Goal: Task Accomplishment & Management: Use online tool/utility

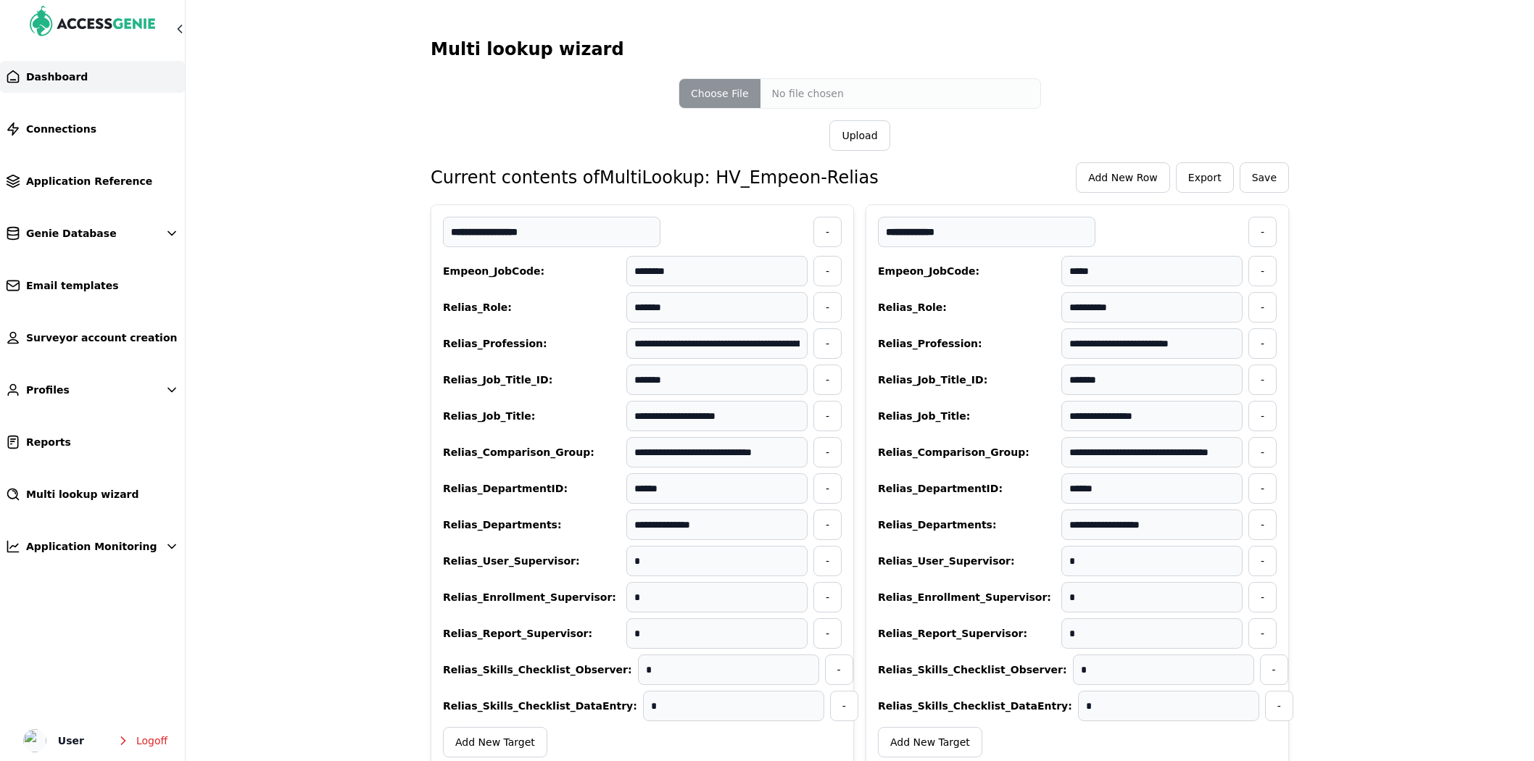
scroll to position [563, 0]
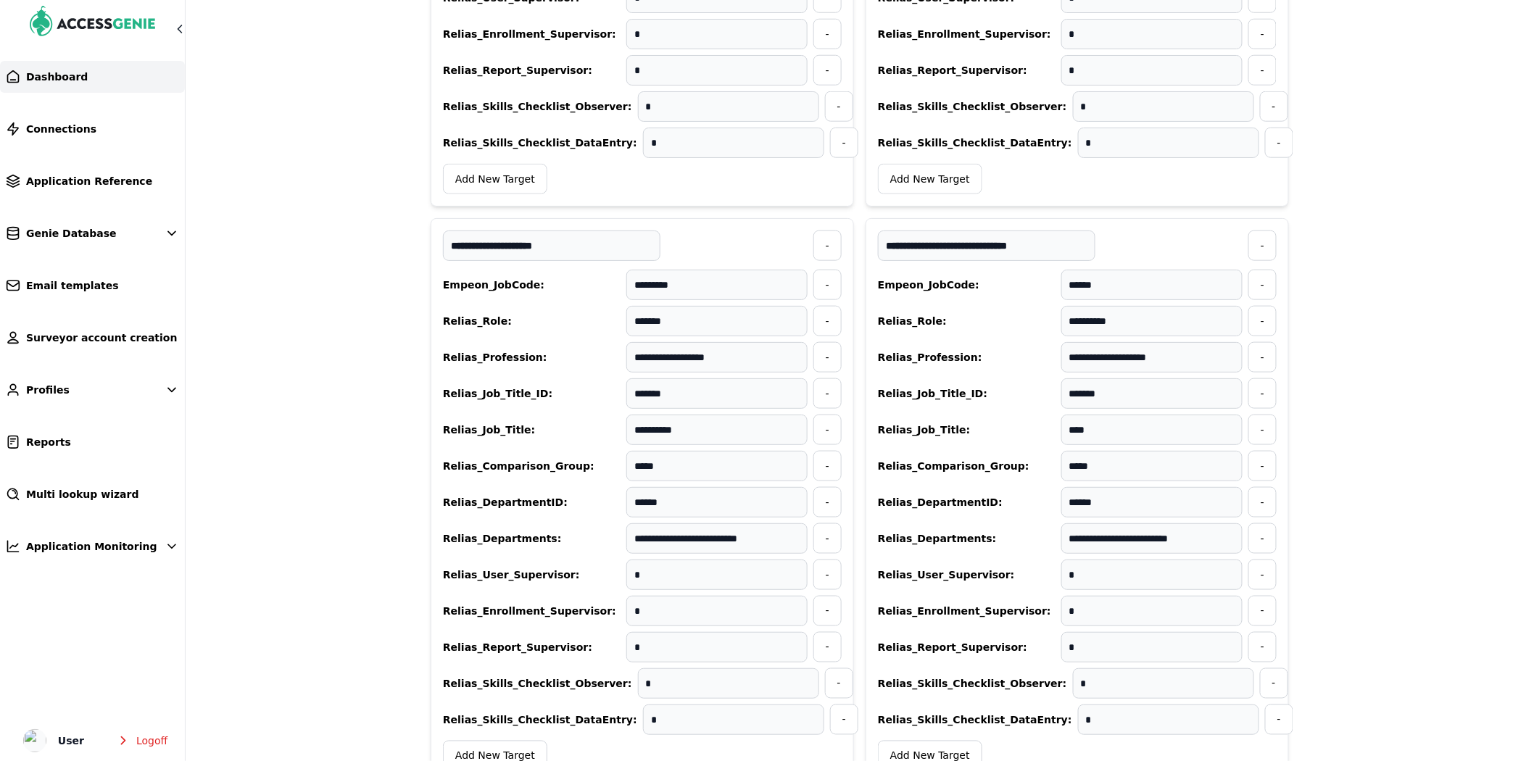
click at [48, 83] on span "Dashboard" at bounding box center [57, 77] width 62 height 14
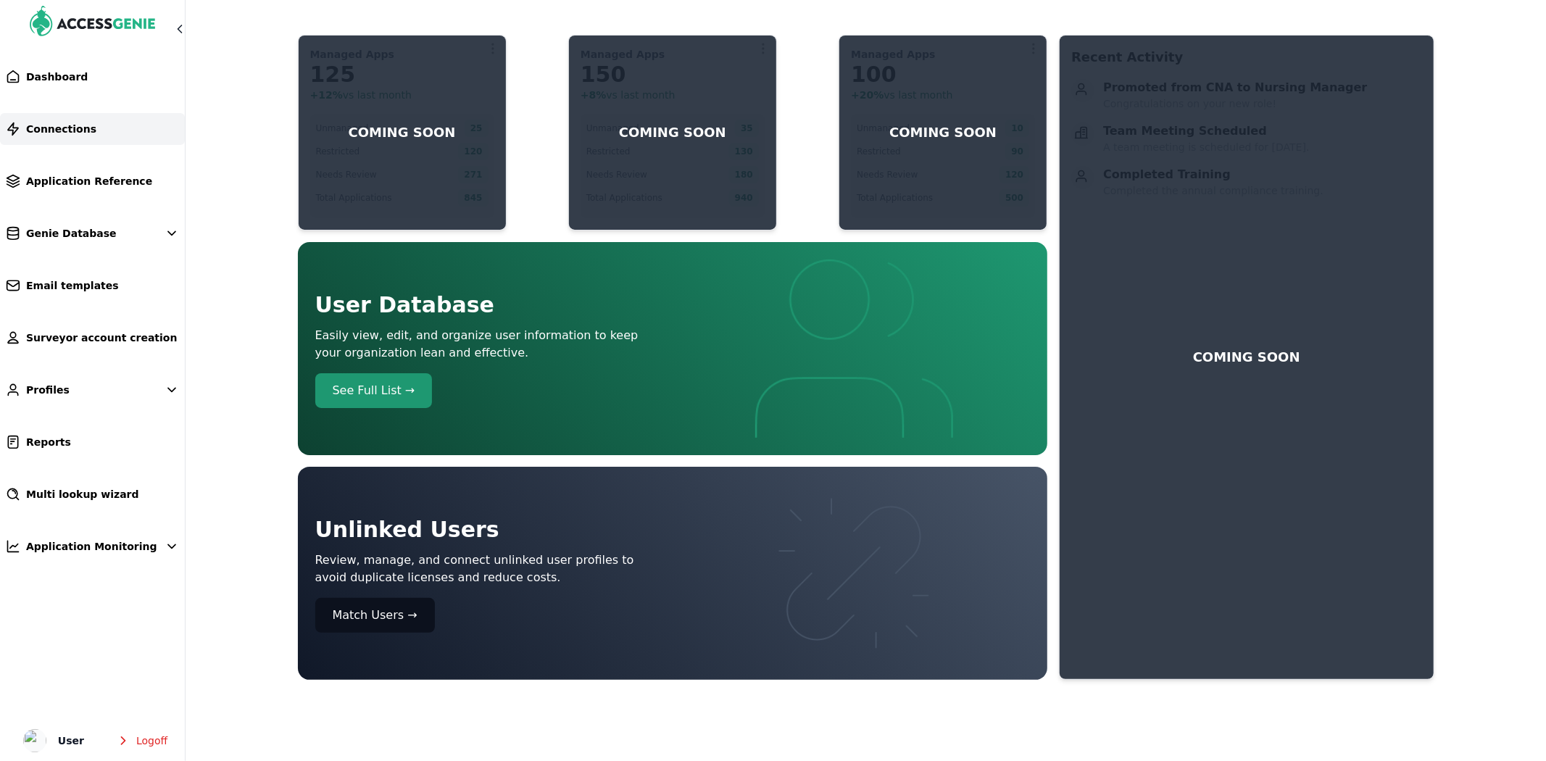
click at [47, 124] on span "Connections" at bounding box center [61, 129] width 70 height 14
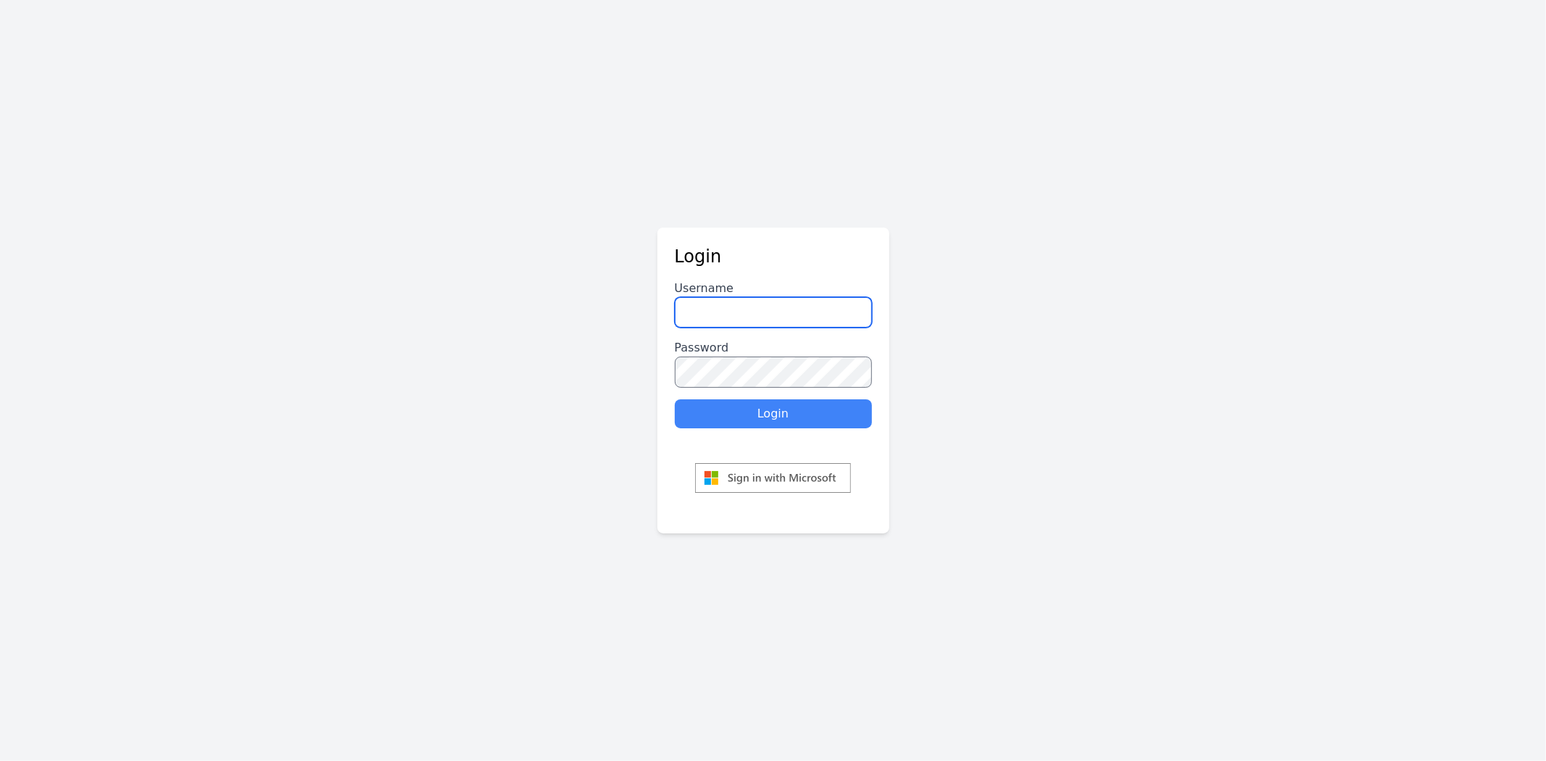
type input "********"
click at [754, 416] on button "Login" at bounding box center [773, 413] width 197 height 29
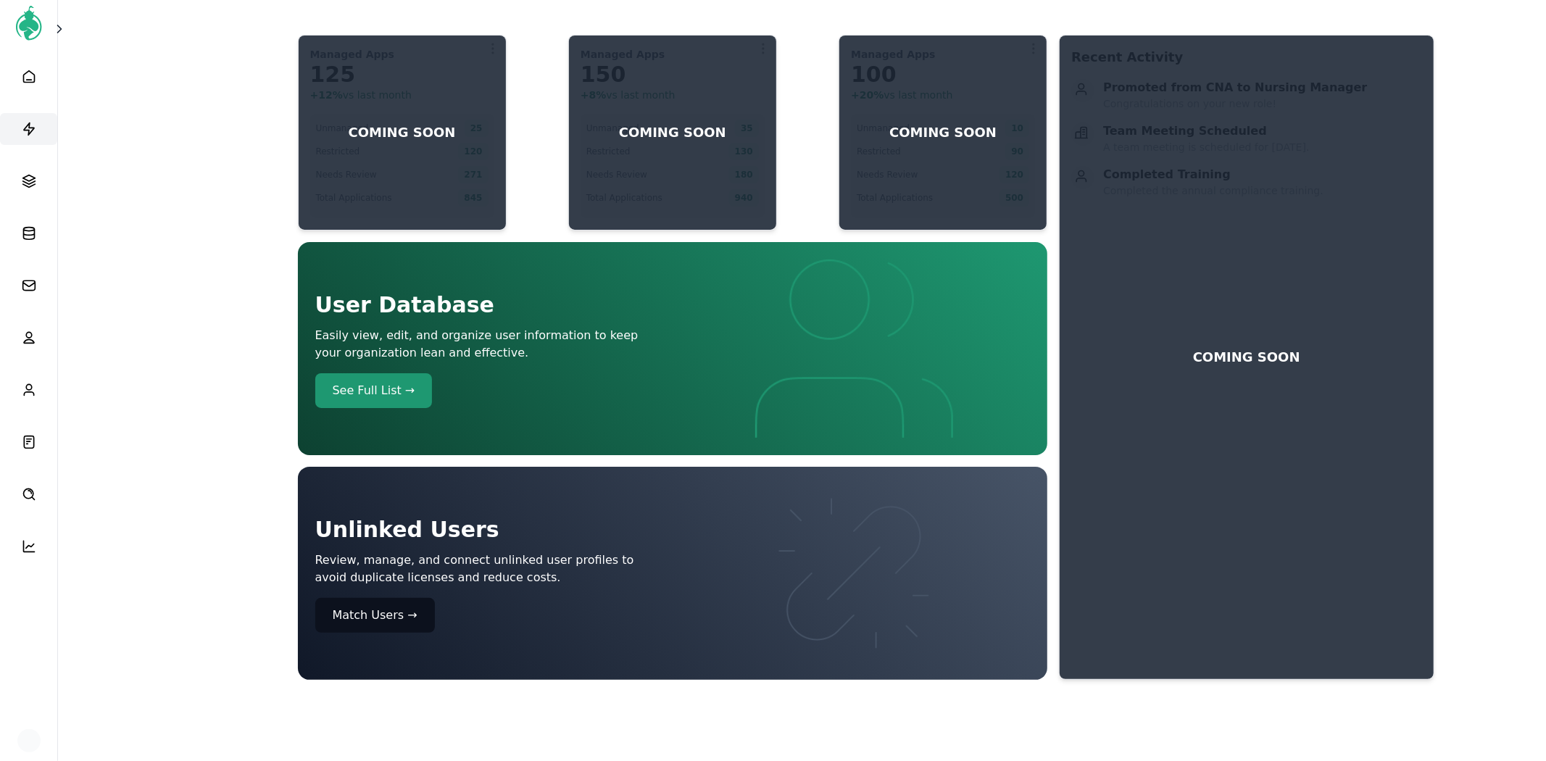
click at [41, 132] on link at bounding box center [28, 129] width 57 height 32
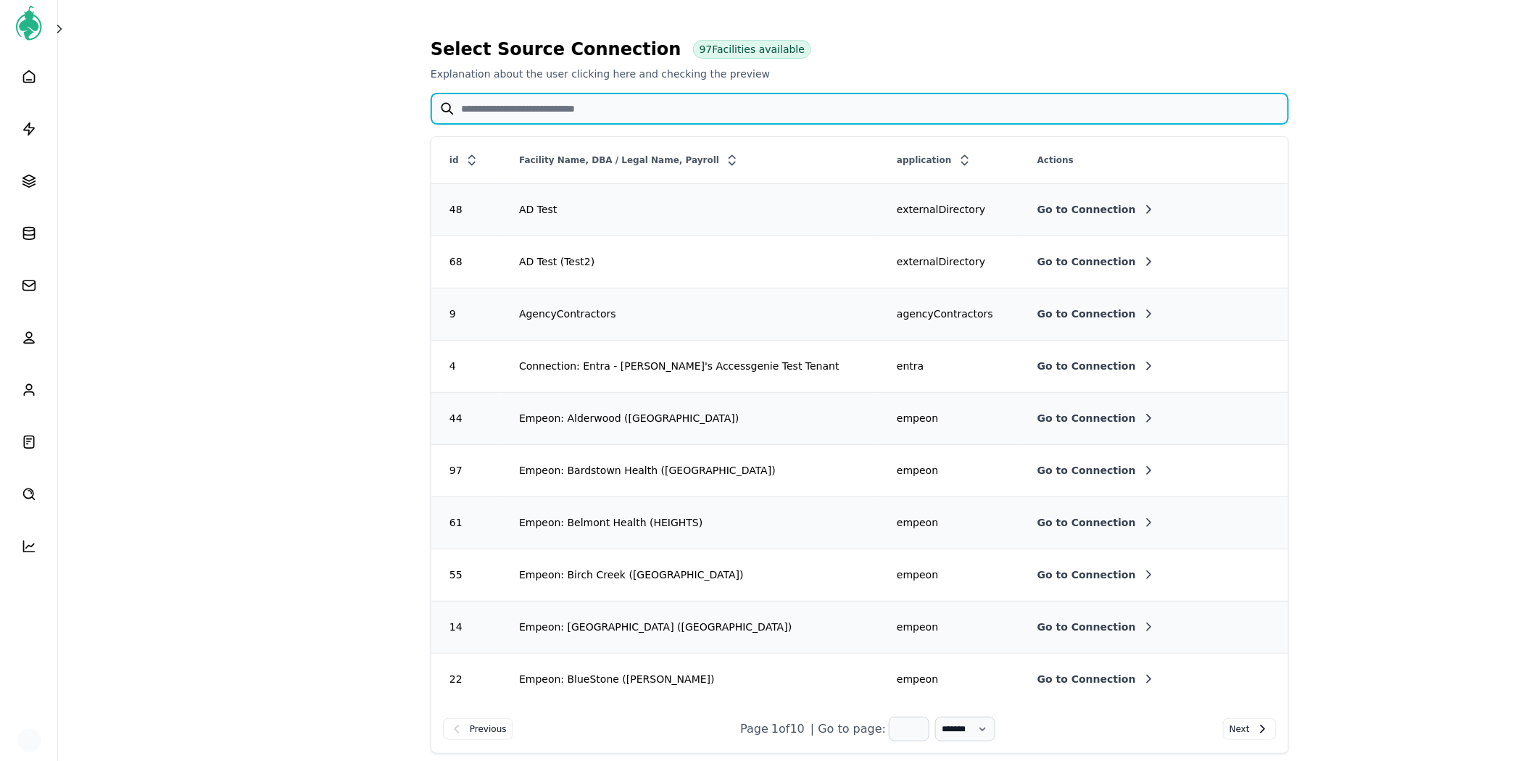
click at [567, 113] on input "text" at bounding box center [859, 108] width 857 height 30
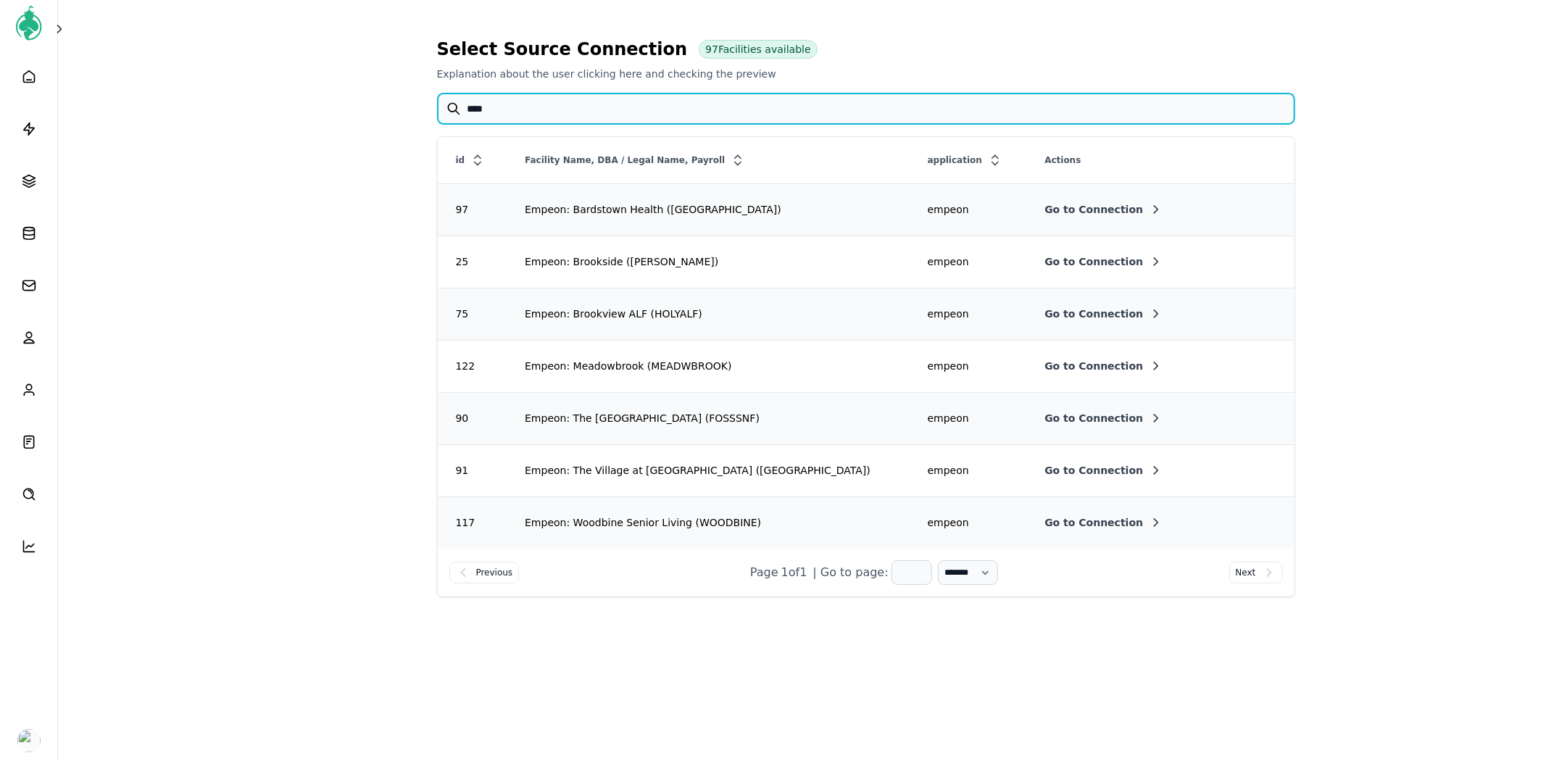
type input "****"
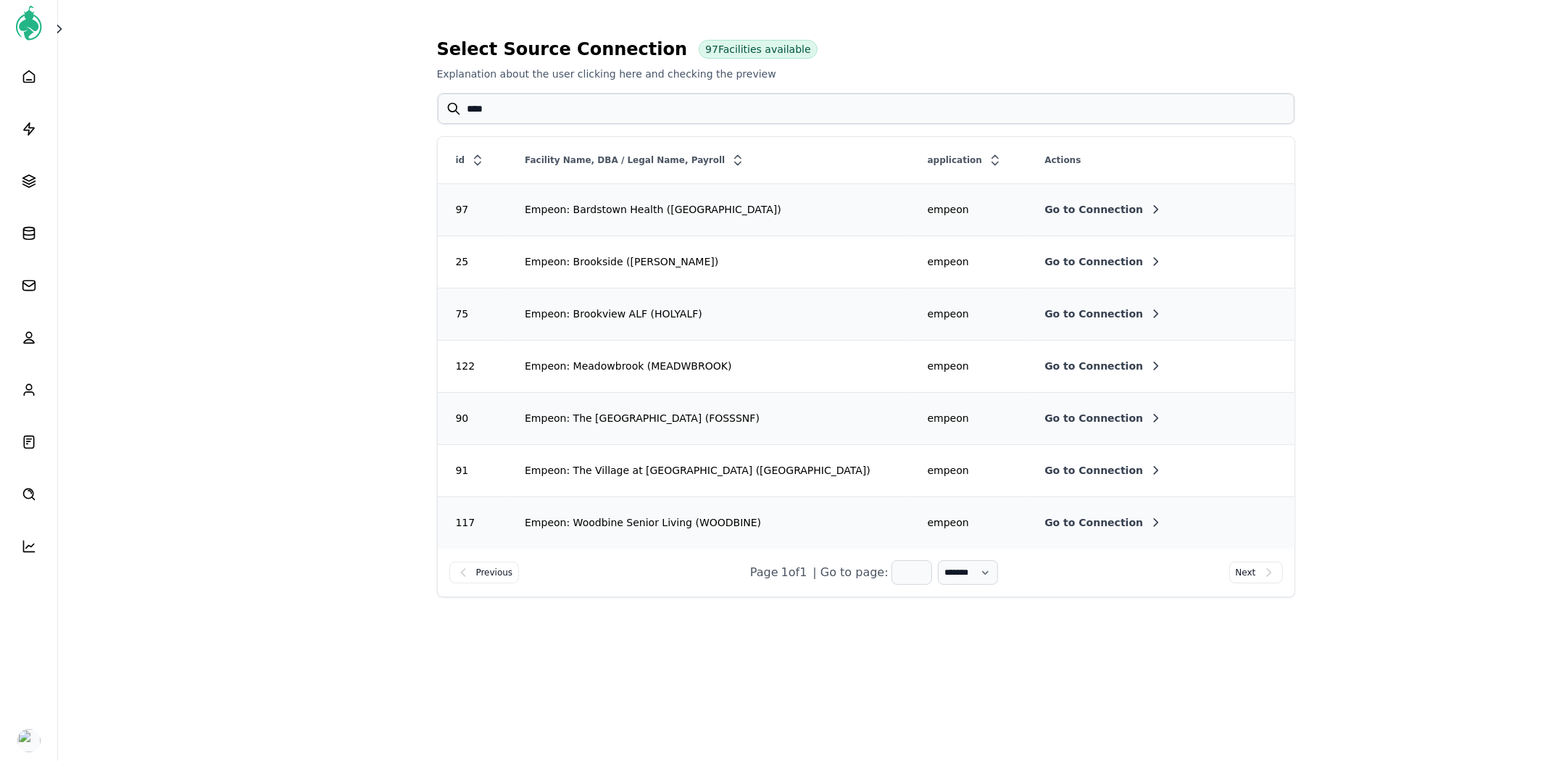
click at [1044, 421] on span "Go to Connection" at bounding box center [1093, 418] width 99 height 14
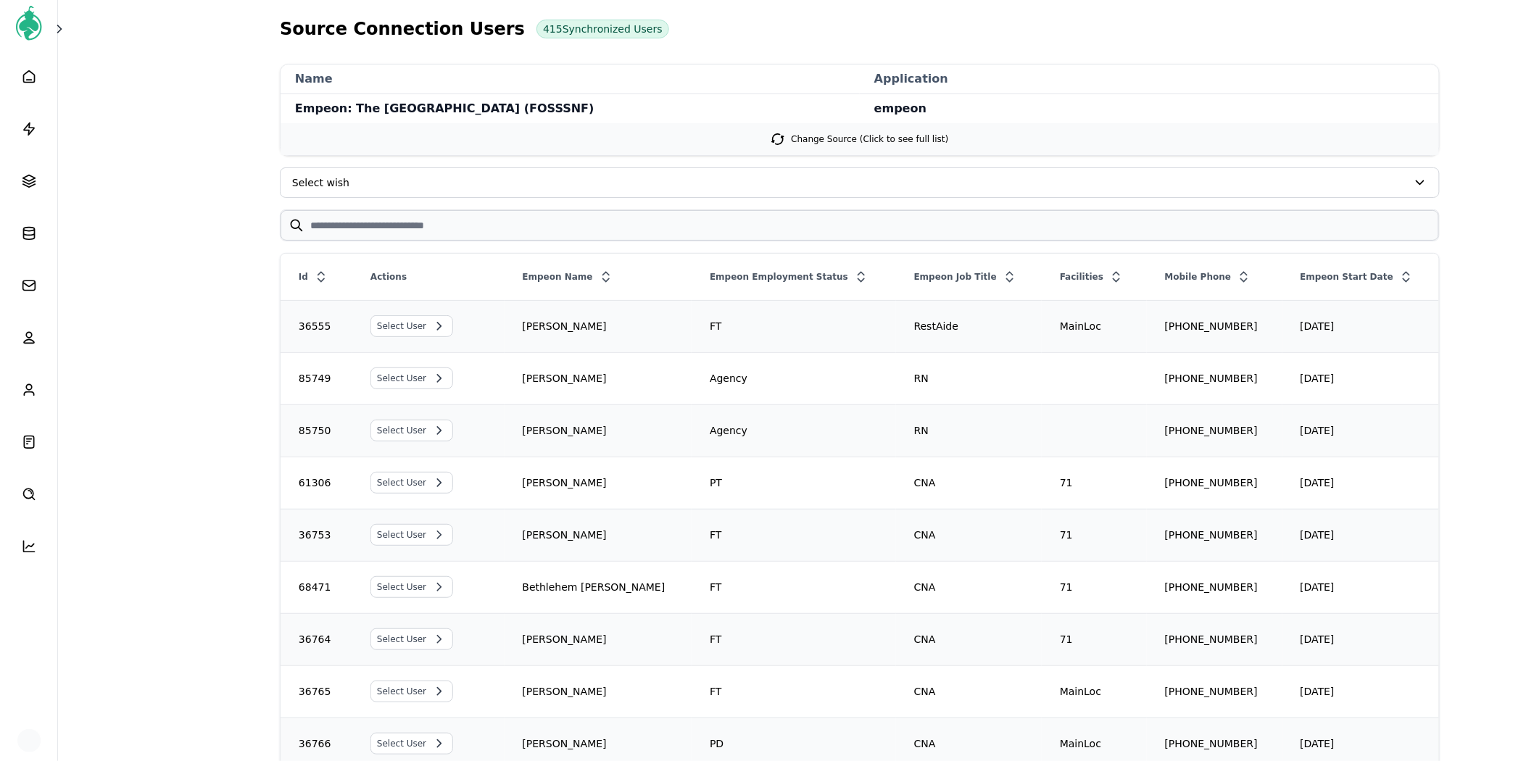
click at [1356, 279] on div "Empeon Start Date" at bounding box center [1361, 277] width 156 height 26
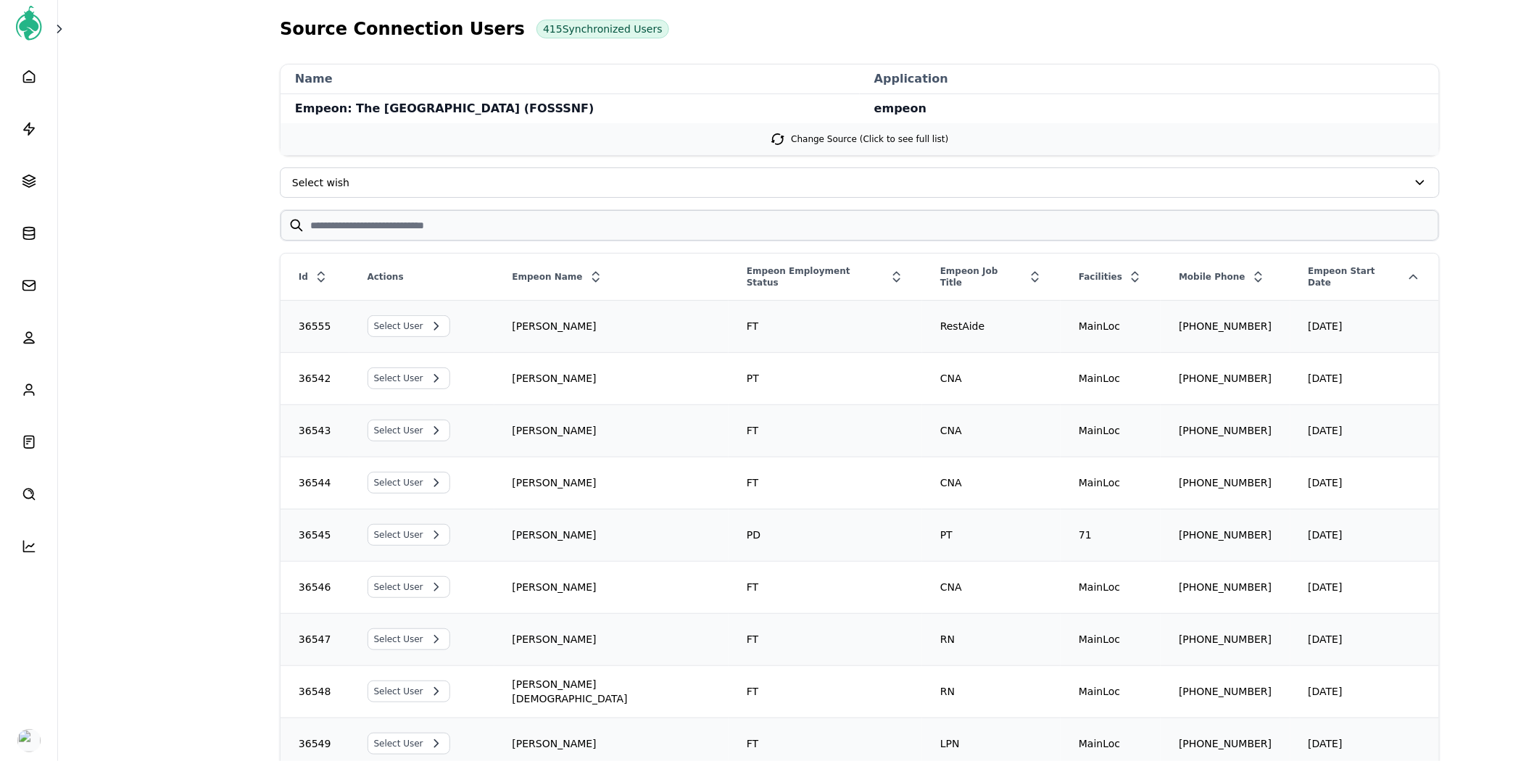
click at [1356, 279] on div "Empeon Start Date" at bounding box center [1364, 276] width 147 height 35
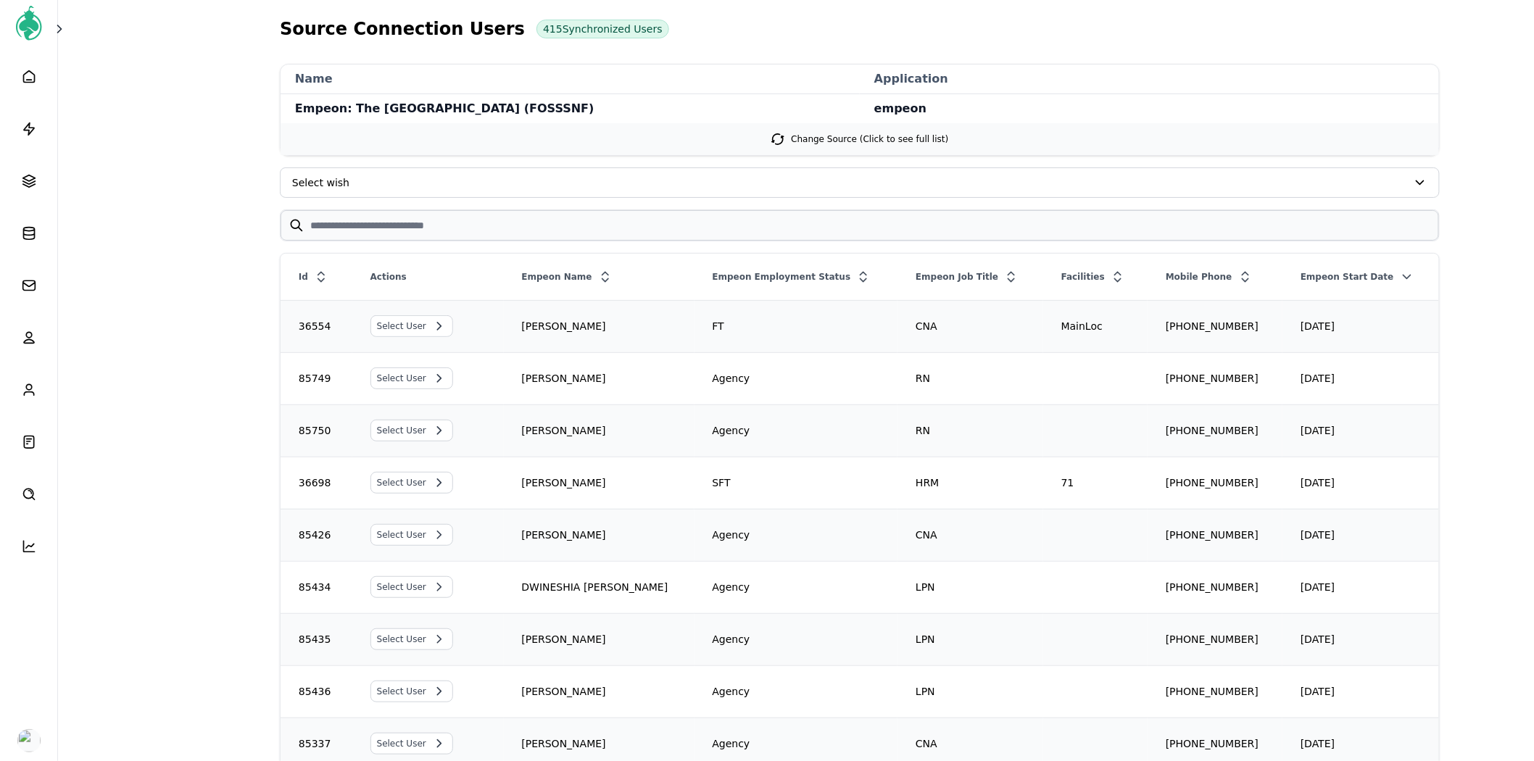
click at [407, 379] on span "Select User" at bounding box center [401, 378] width 49 height 14
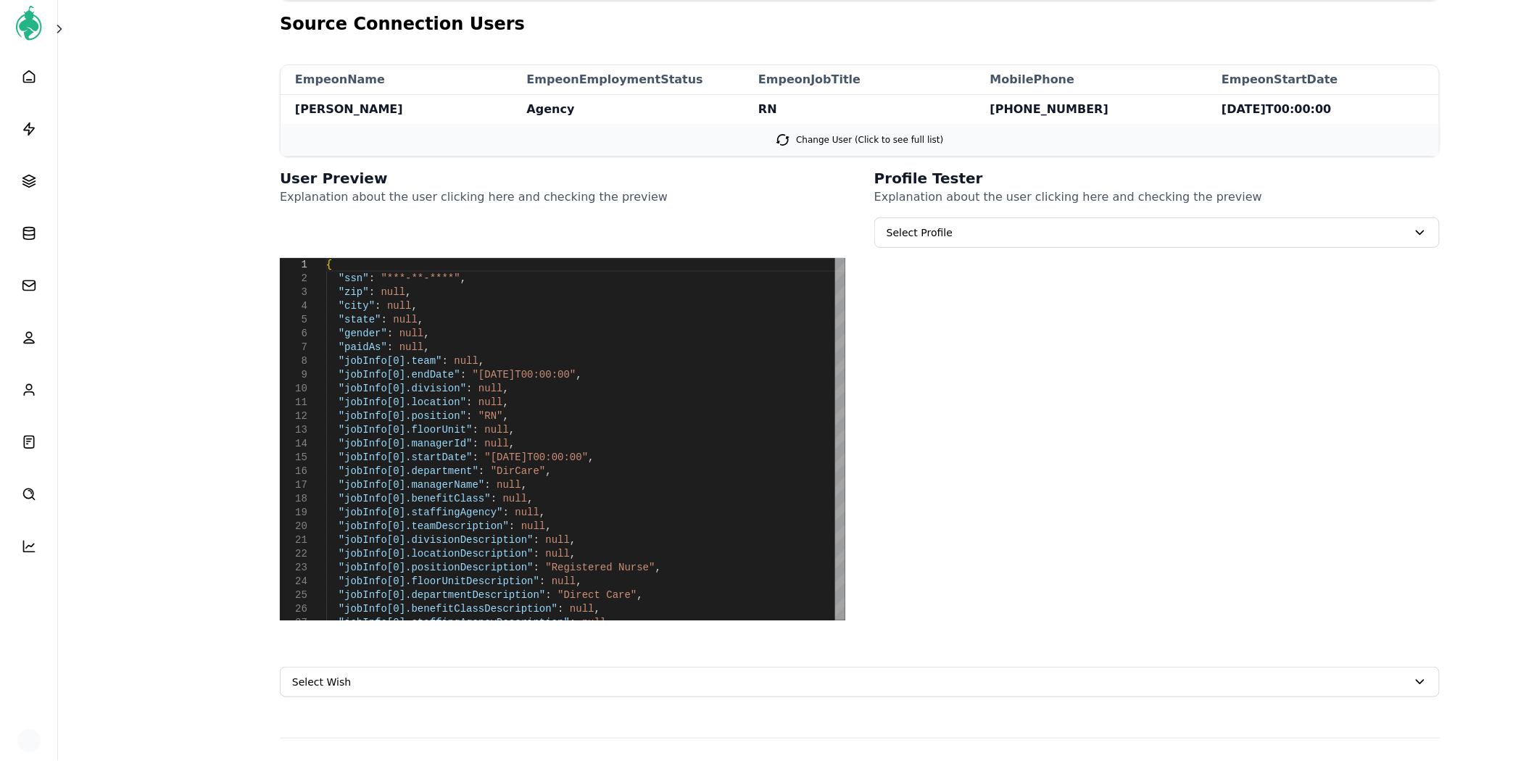
scroll to position [176, 0]
click at [989, 240] on span "Select Profile" at bounding box center [1157, 231] width 564 height 29
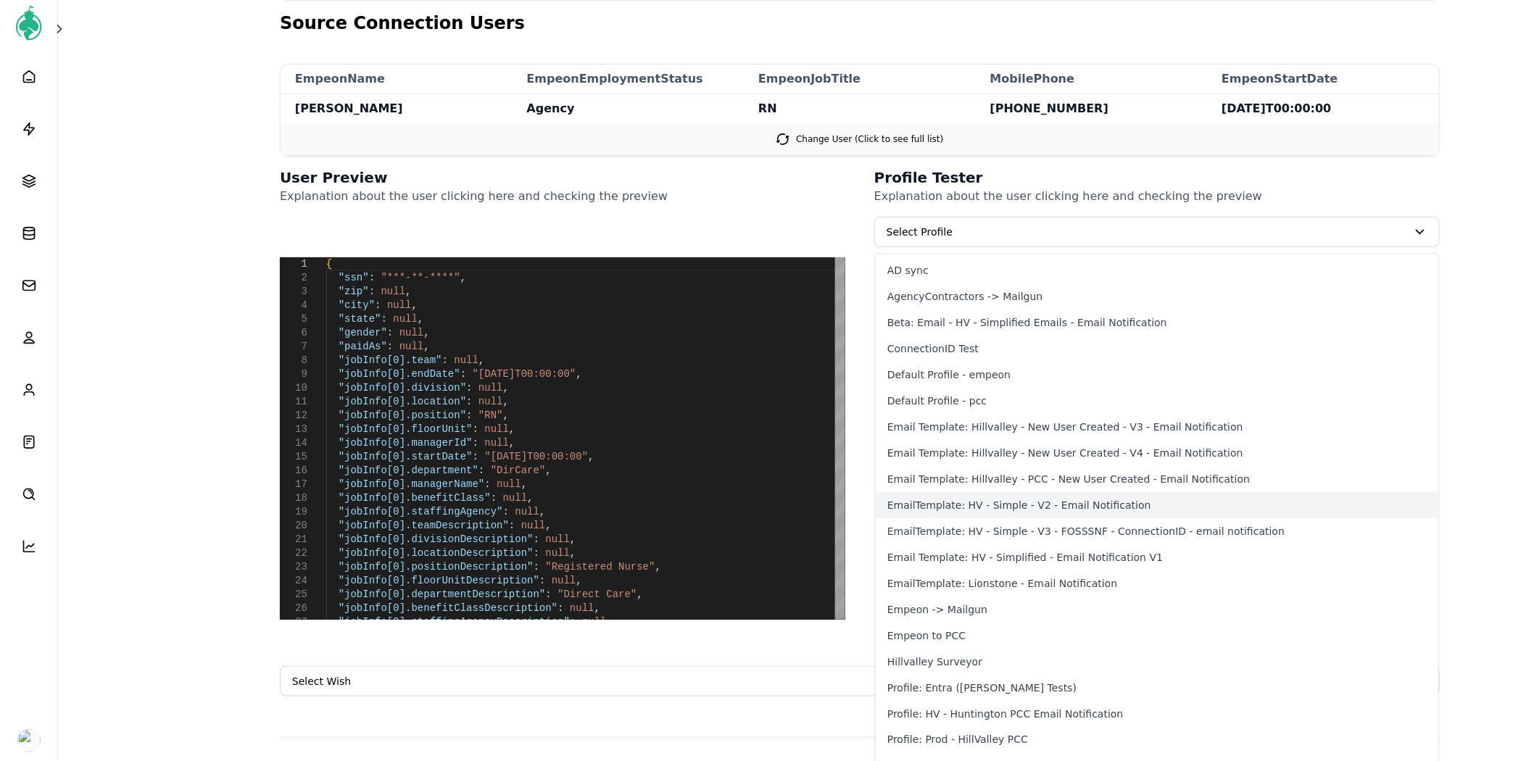
click at [1020, 512] on button "EmailTemplate: HV - Simple - V2 - Email Notification" at bounding box center [1156, 505] width 562 height 26
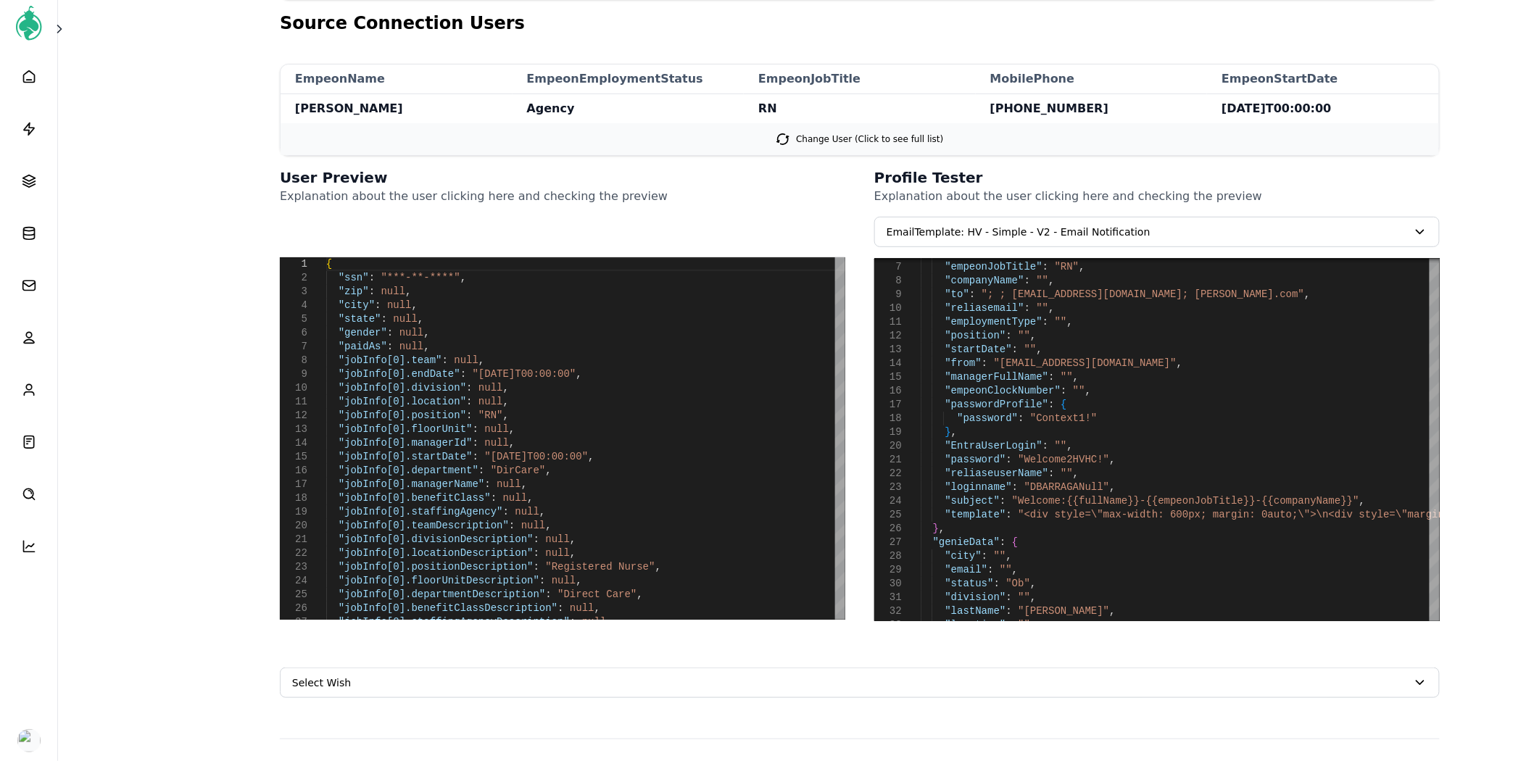
click at [1053, 233] on span "EmailTemplate: HV - Simple - V2 - Email Notification" at bounding box center [1146, 232] width 520 height 14
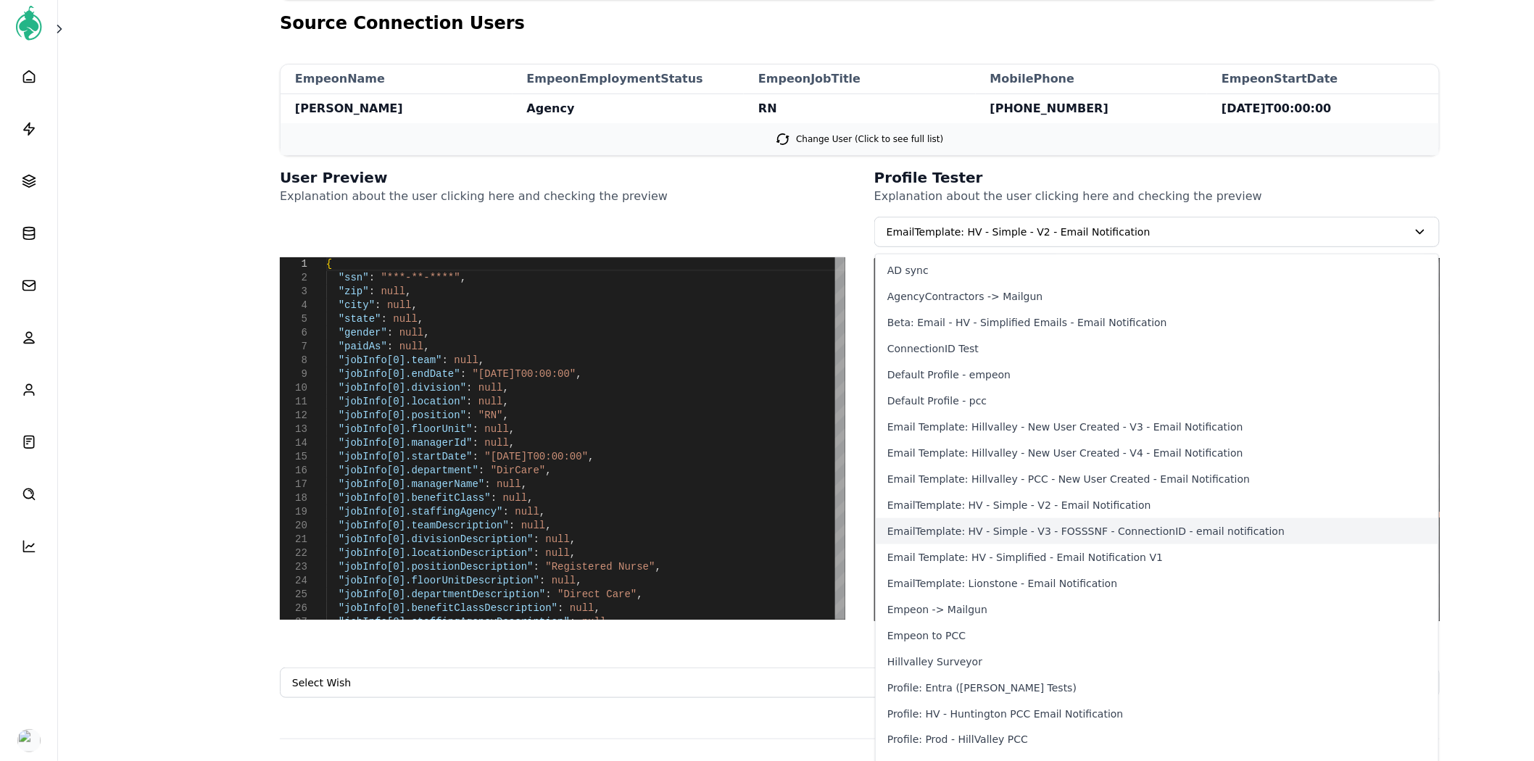
click at [1033, 534] on button "EmailTemplate: HV - Simple - V3 - FOSSSNF - ConnectionID - email notification" at bounding box center [1156, 531] width 562 height 26
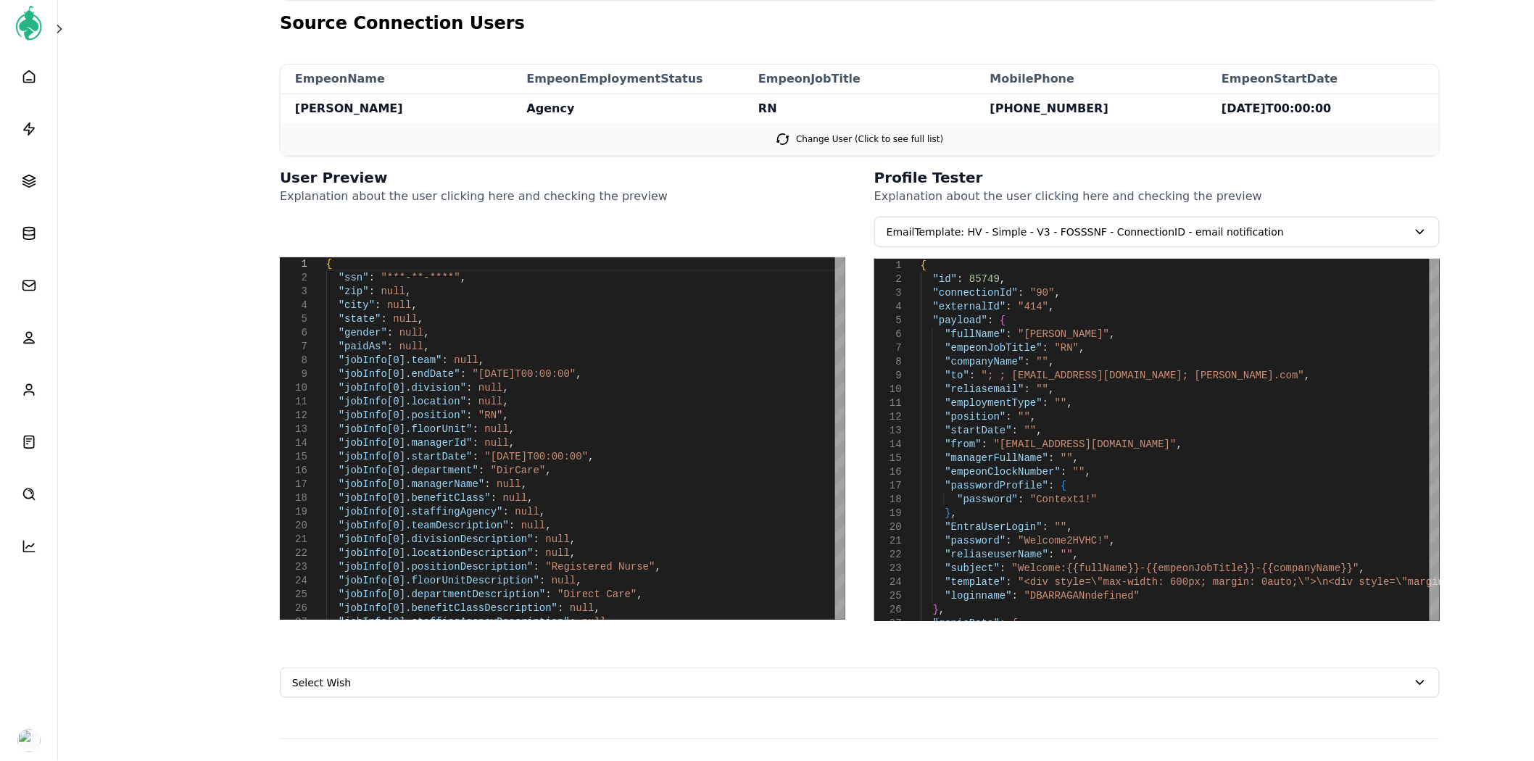
click at [1073, 230] on span "EmailTemplate: HV - Simple - V3 - FOSSSNF - ConnectionID - email notification" at bounding box center [1146, 232] width 520 height 14
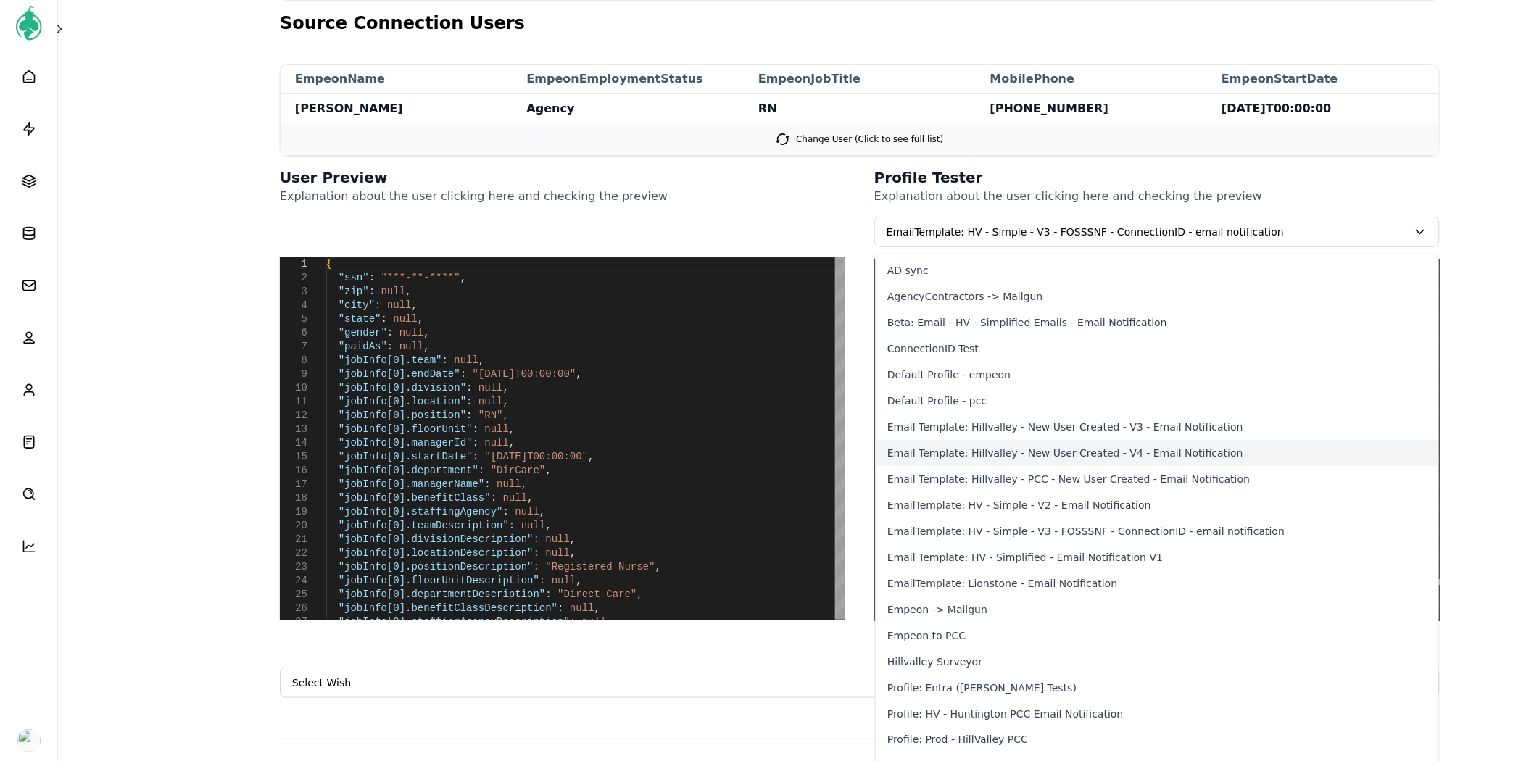
click at [1075, 448] on button "Email Template: Hillvalley - New User Created - V4 - Email Notification" at bounding box center [1156, 453] width 562 height 26
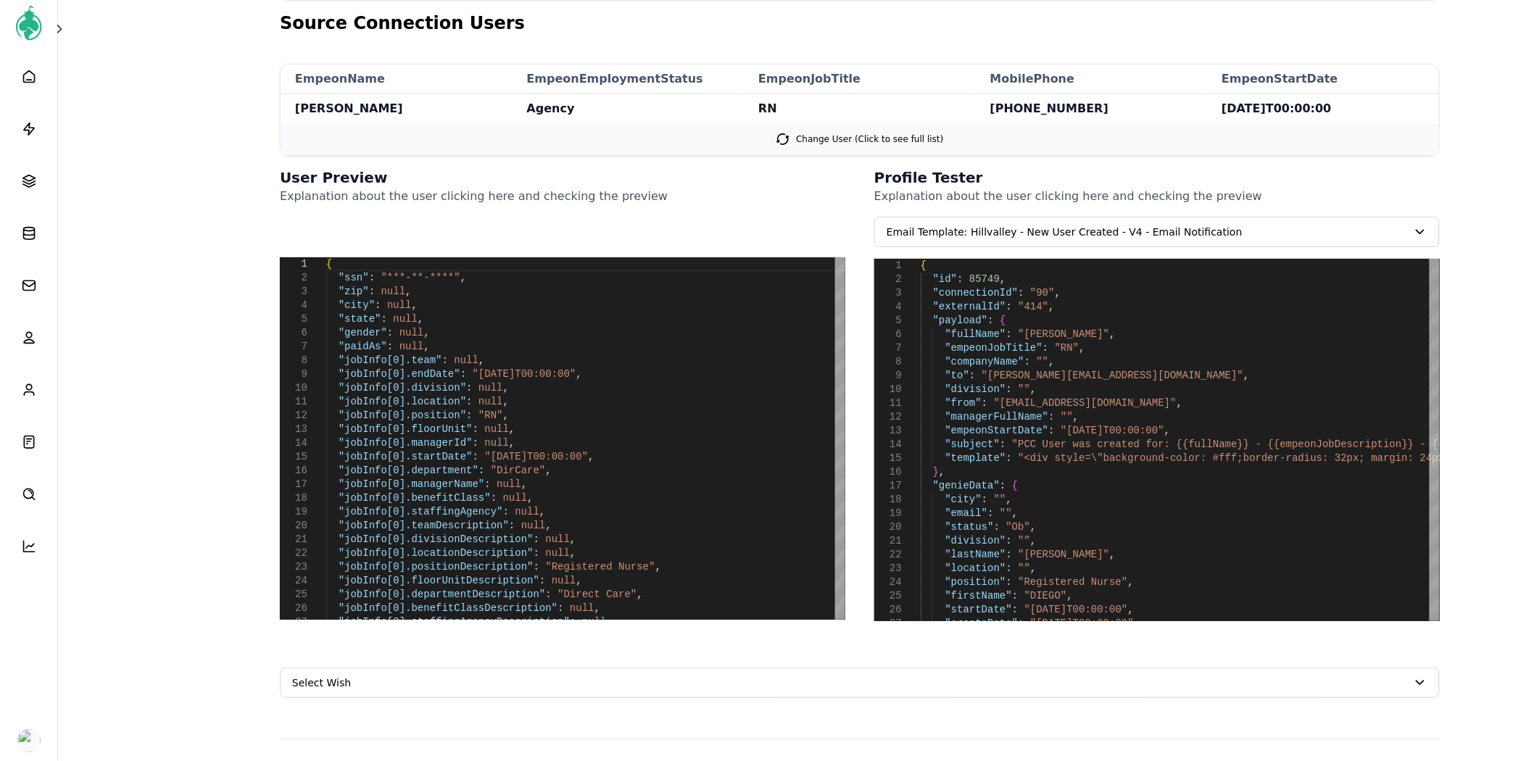
click at [1053, 238] on span "Email Template: Hillvalley - New User Created - V4 - Email Notification" at bounding box center [1146, 232] width 520 height 14
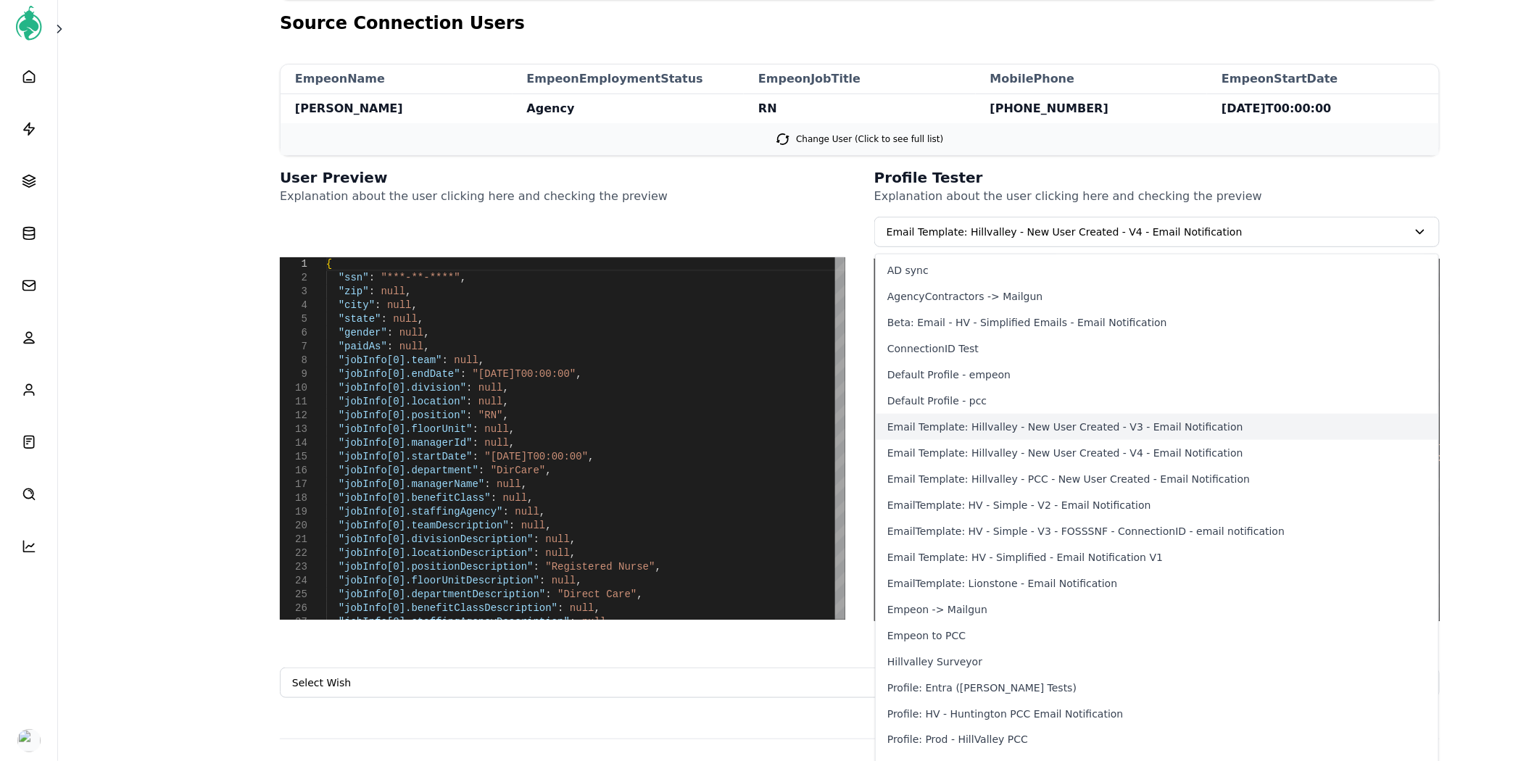
click at [1070, 431] on button "Email Template: Hillvalley - New User Created - V3 - Email Notification" at bounding box center [1156, 427] width 562 height 26
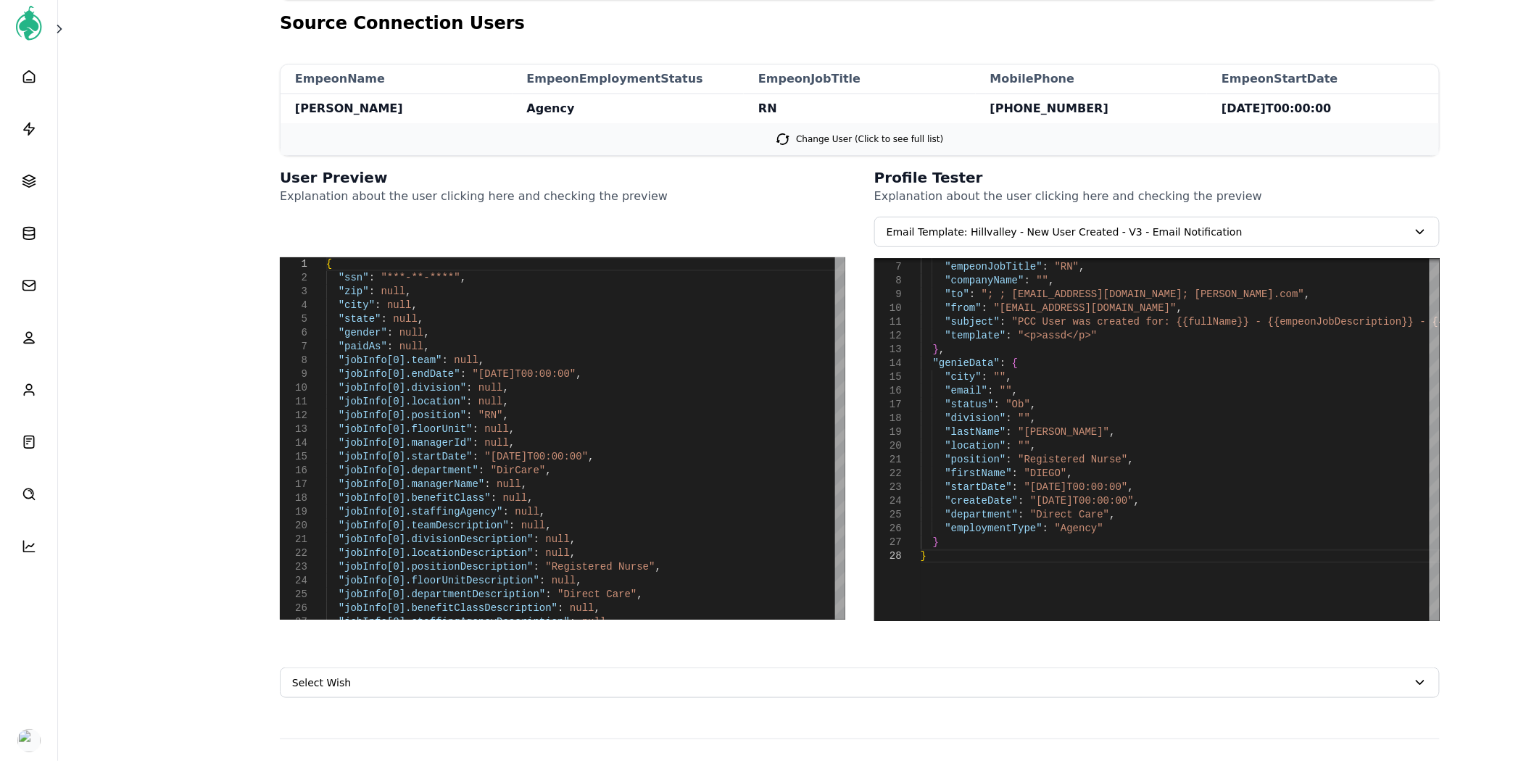
click at [1051, 245] on span "Email Template: Hillvalley - New User Created - V3 - Email Notification" at bounding box center [1157, 231] width 564 height 29
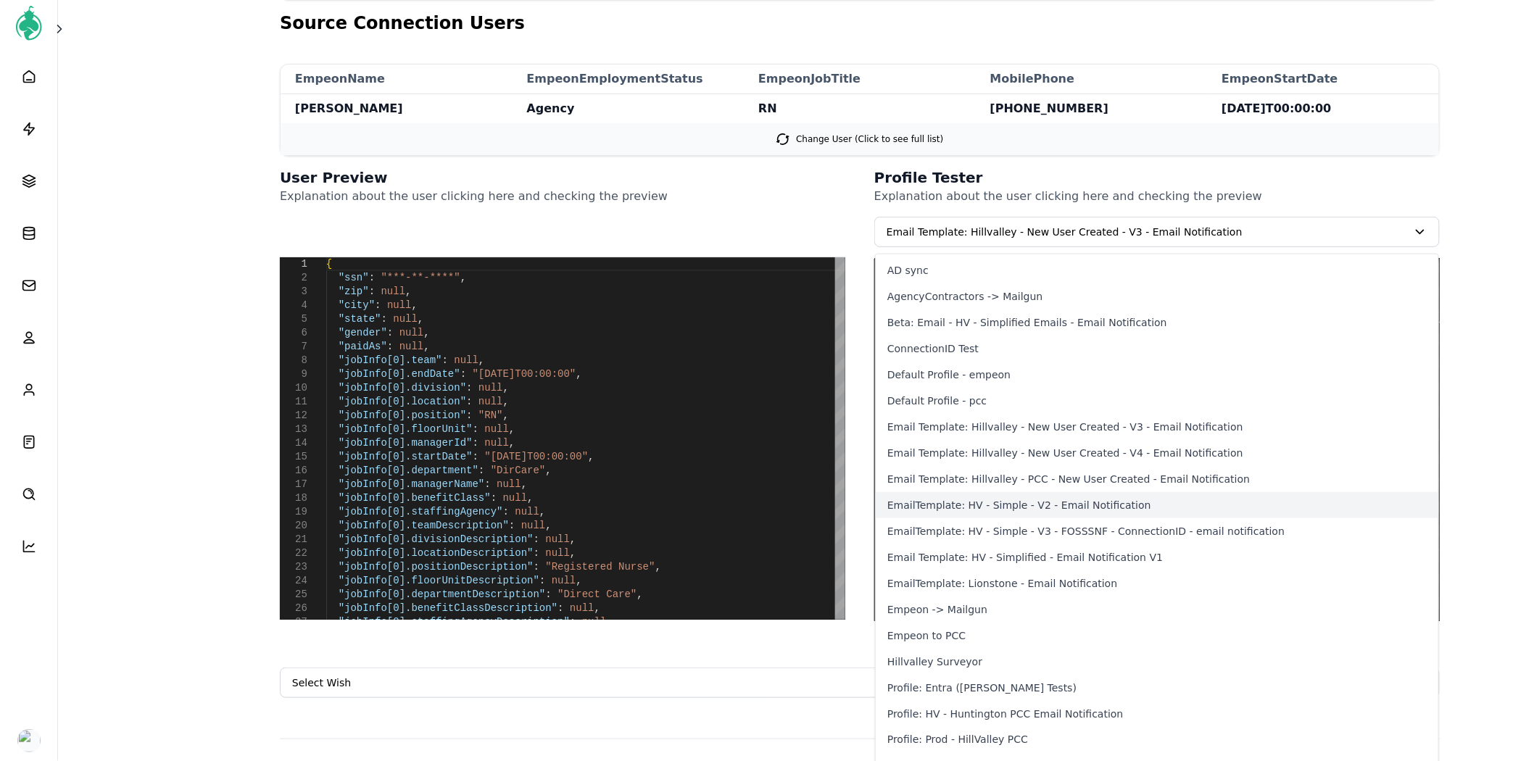
click at [1047, 513] on button "EmailTemplate: HV - Simple - V2 - Email Notification" at bounding box center [1156, 505] width 562 height 26
type textarea "*"
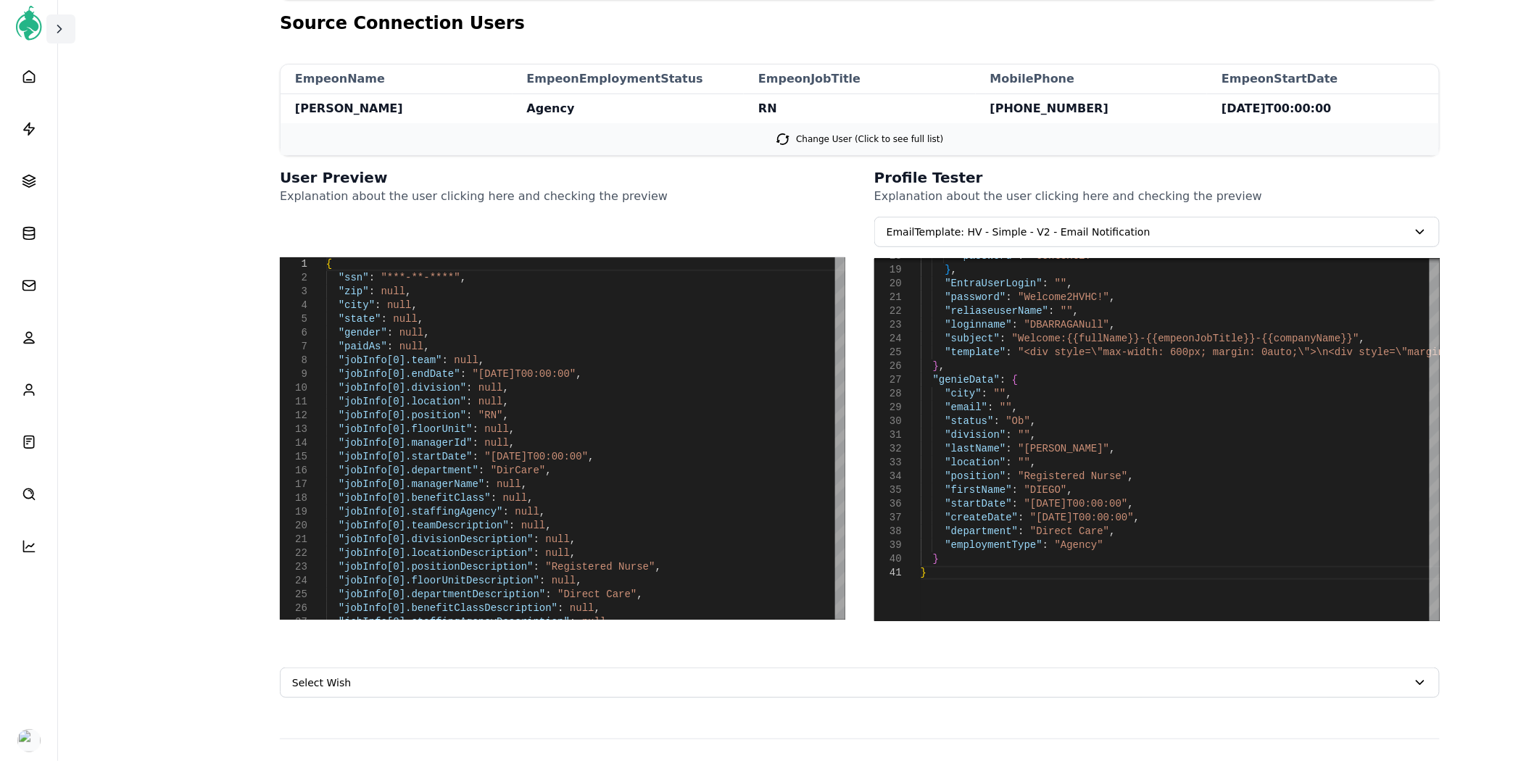
click at [60, 32] on icon at bounding box center [59, 29] width 14 height 14
